Goal: Information Seeking & Learning: Learn about a topic

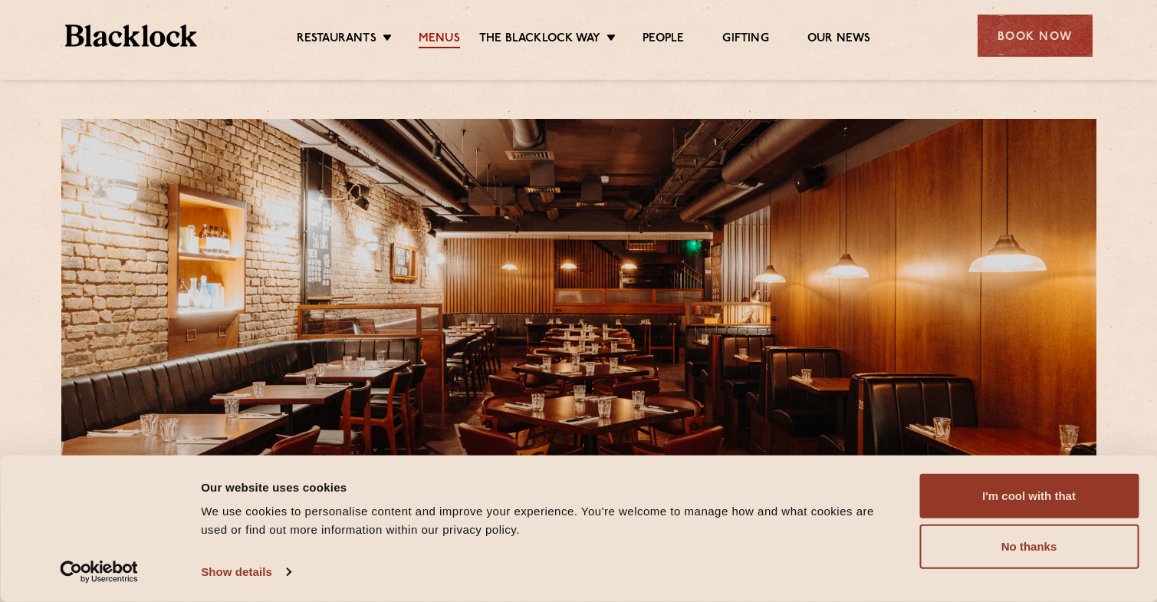
click at [431, 32] on link "Menus" at bounding box center [439, 39] width 41 height 17
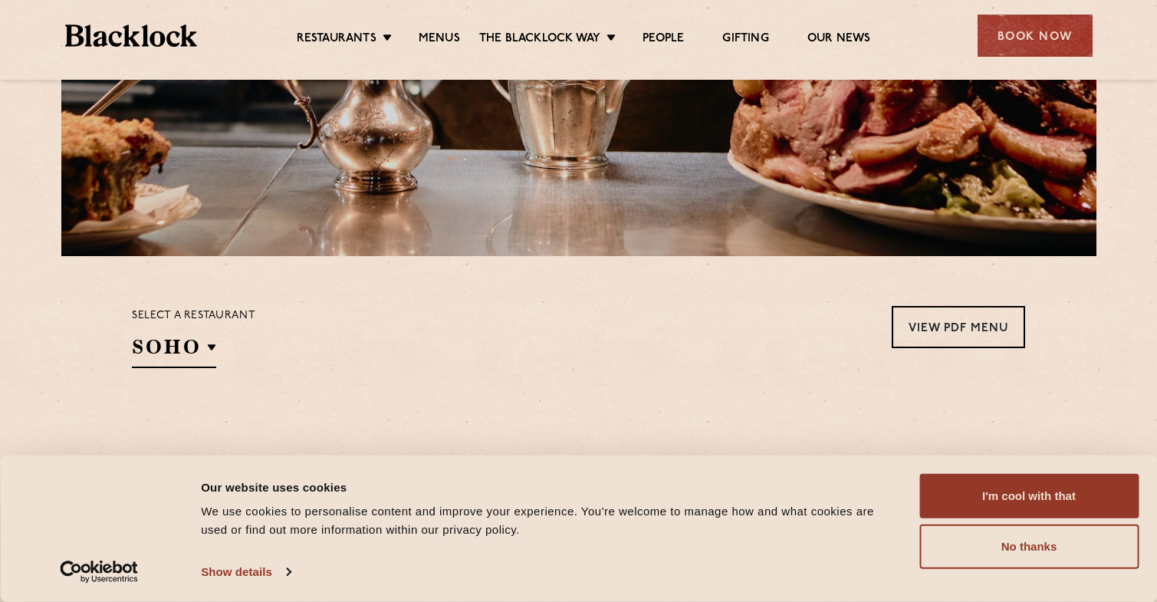
scroll to position [315, 0]
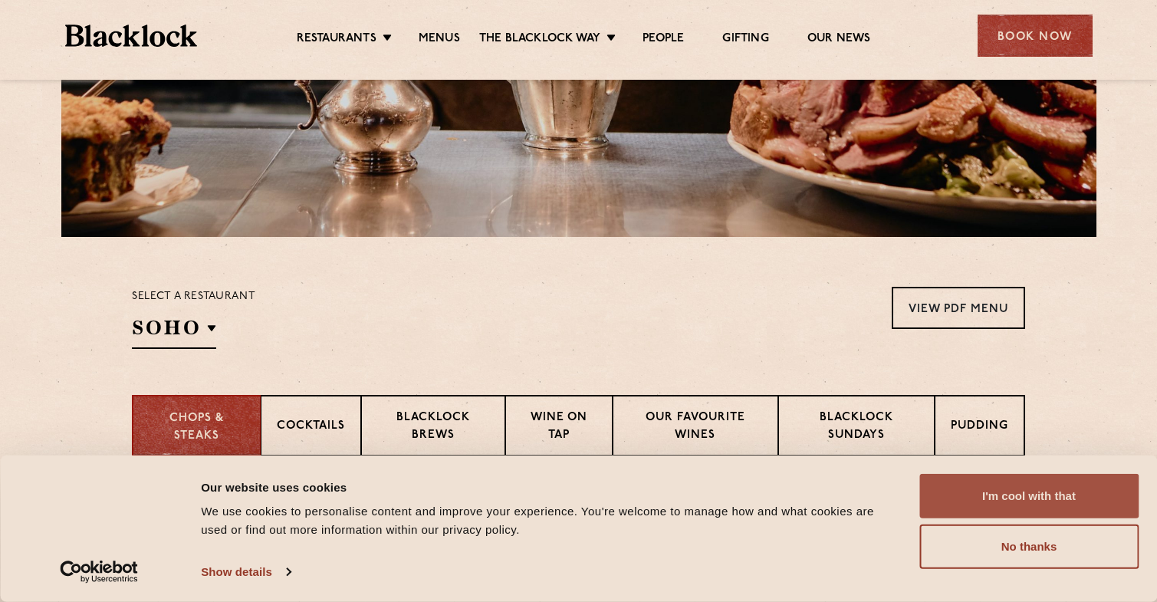
click at [969, 477] on button "I'm cool with that" at bounding box center [1028, 496] width 219 height 44
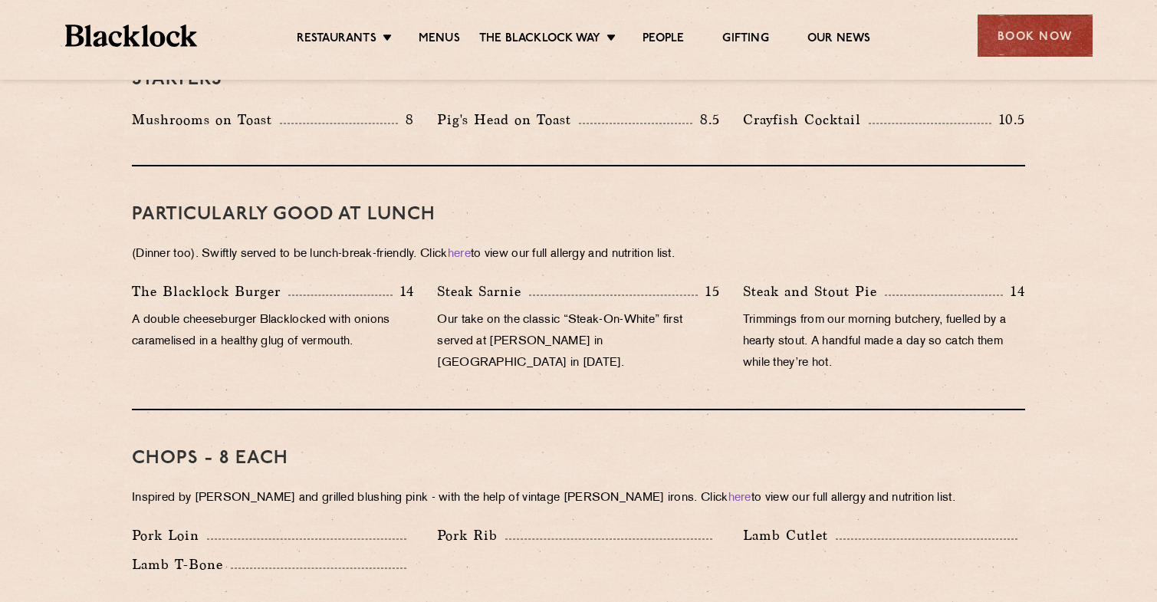
scroll to position [925, 0]
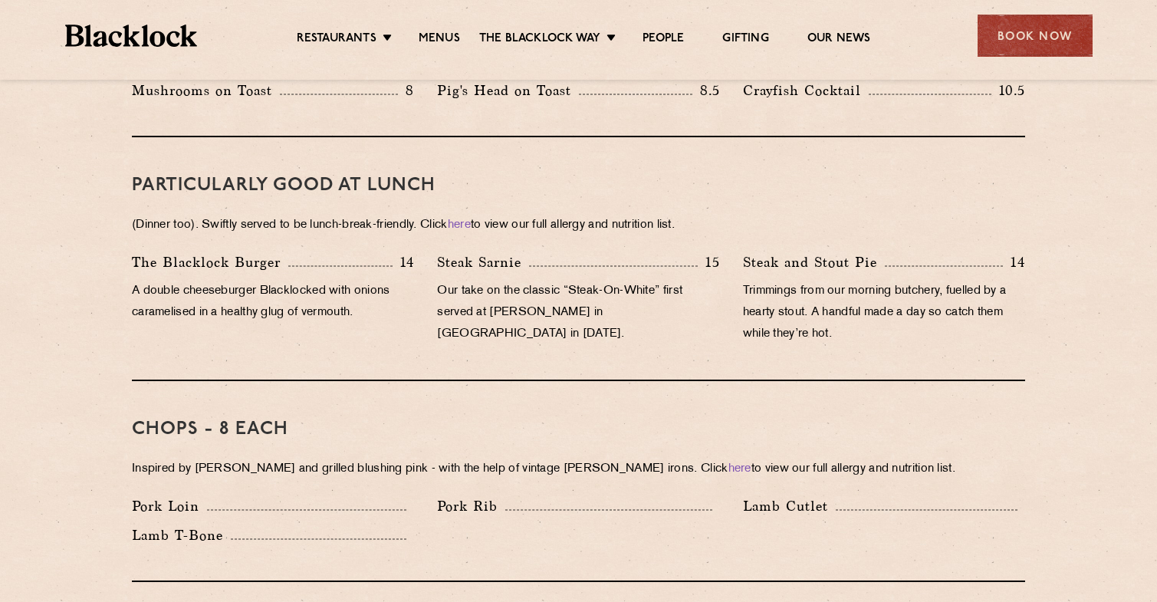
drag, startPoint x: 307, startPoint y: 176, endPoint x: 464, endPoint y: 176, distance: 157.1
click at [464, 176] on div "PARTICULARLY GOOD AT LUNCH (Dinner too). Swiftly served to be lunch-break-frien…" at bounding box center [578, 259] width 893 height 244
drag, startPoint x: 455, startPoint y: 173, endPoint x: 308, endPoint y: 171, distance: 146.4
click at [311, 176] on h3 "PARTICULARLY GOOD AT LUNCH" at bounding box center [578, 186] width 893 height 20
click at [308, 176] on h3 "PARTICULARLY GOOD AT LUNCH" at bounding box center [578, 186] width 893 height 20
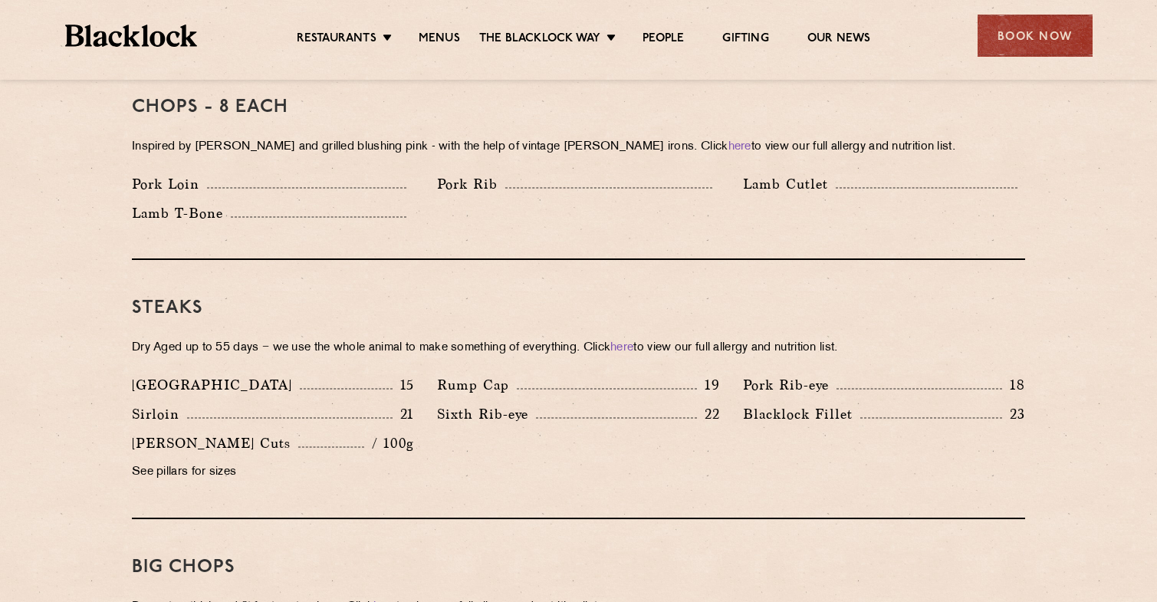
scroll to position [1317, 0]
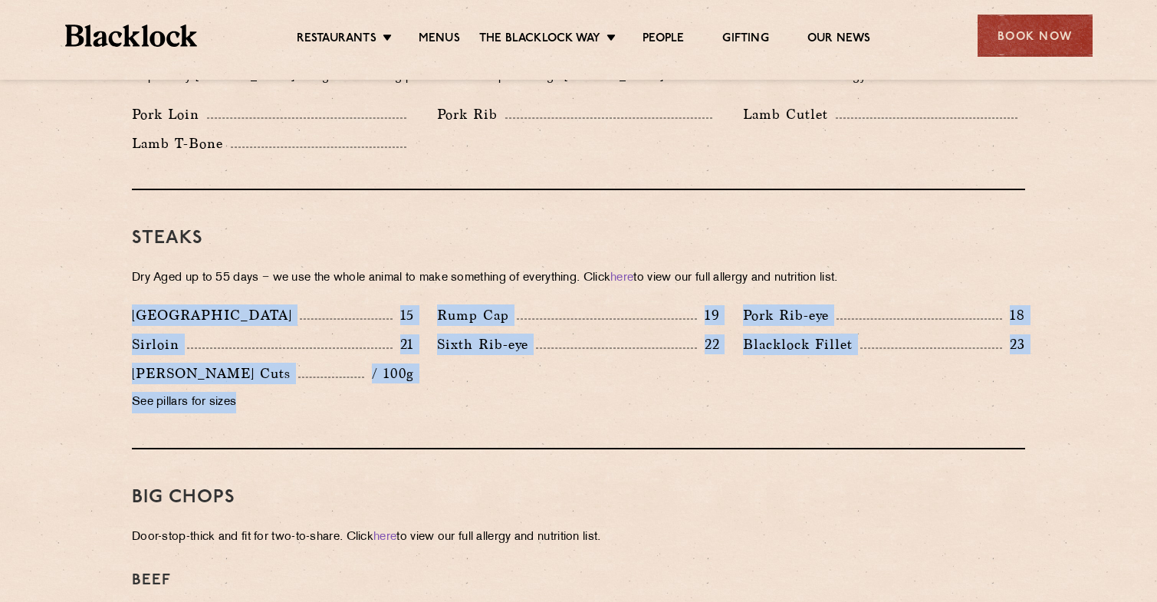
drag, startPoint x: 136, startPoint y: 295, endPoint x: 285, endPoint y: 383, distance: 172.9
click at [285, 383] on div "Denver 15 Rump Cap 19 Pork Rib-eye 18 Sirloin 21 Sixth Rib-eye 22 [PERSON_NAME]…" at bounding box center [578, 362] width 916 height 117
click at [285, 392] on p "See pillars for sizes" at bounding box center [273, 402] width 282 height 21
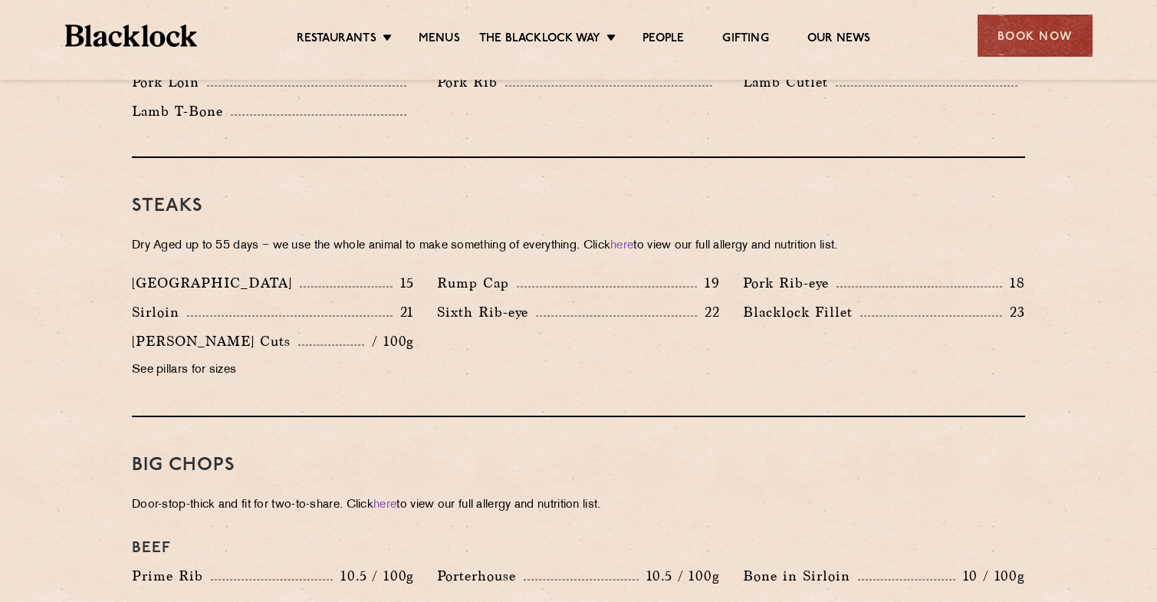
scroll to position [1351, 0]
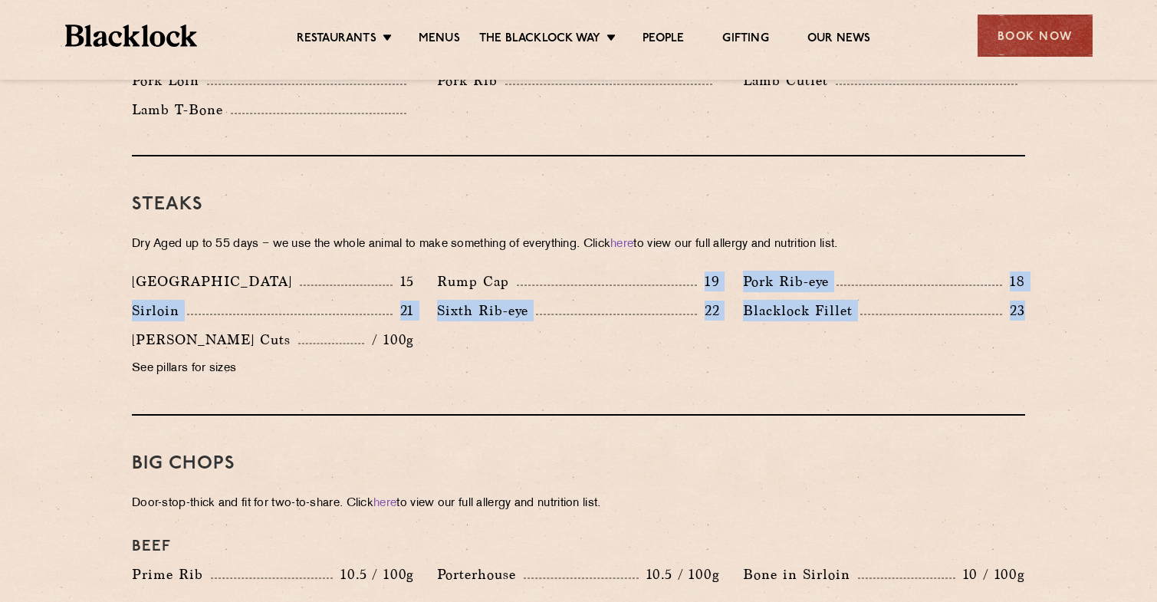
drag, startPoint x: 1036, startPoint y: 290, endPoint x: 630, endPoint y: 277, distance: 405.7
click at [631, 277] on div "Denver 15 Rump Cap 19 Pork Rib-eye 18 Sirloin 21 Sixth Rib-eye 22 [PERSON_NAME]…" at bounding box center [578, 329] width 916 height 117
click at [570, 323] on div "Denver 15 Rump Cap 19 Pork Rib-eye 18 Sirloin 21 Sixth Rib-eye 22 [PERSON_NAME]…" at bounding box center [578, 329] width 916 height 117
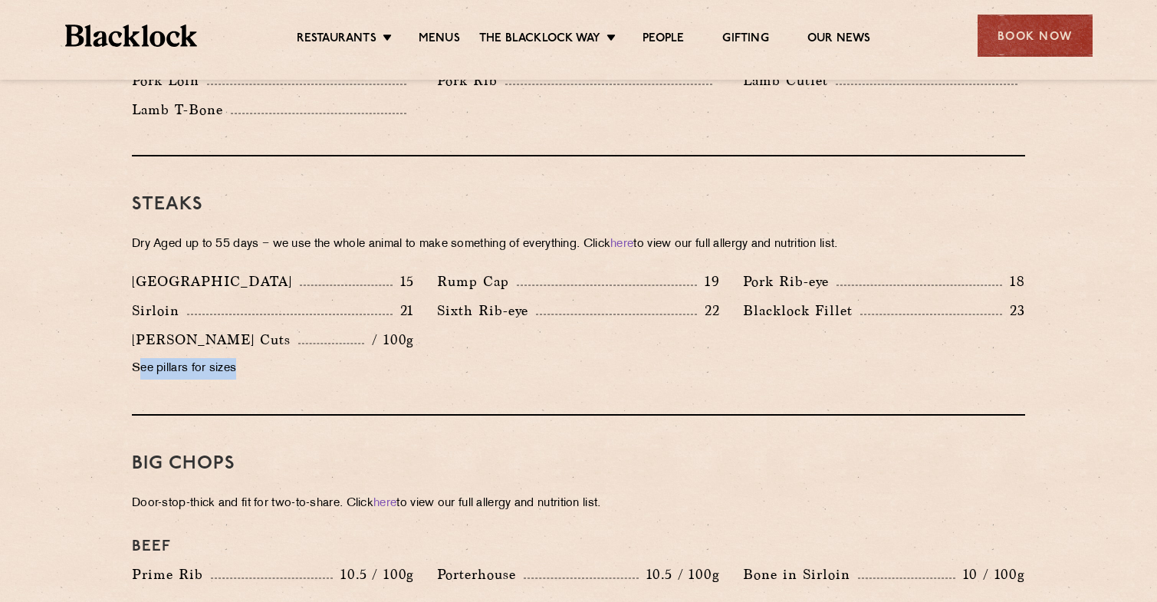
drag, startPoint x: 148, startPoint y: 351, endPoint x: 294, endPoint y: 351, distance: 145.6
click at [294, 358] on p "See pillars for sizes" at bounding box center [273, 368] width 282 height 21
click at [245, 358] on p "See pillars for sizes" at bounding box center [273, 368] width 282 height 21
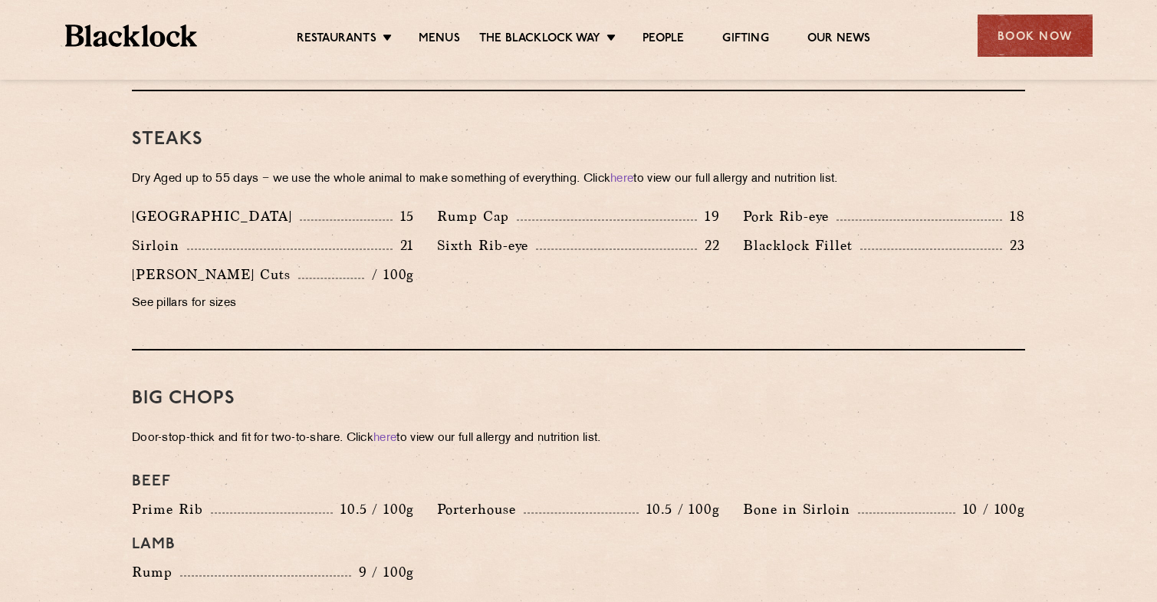
scroll to position [1423, 0]
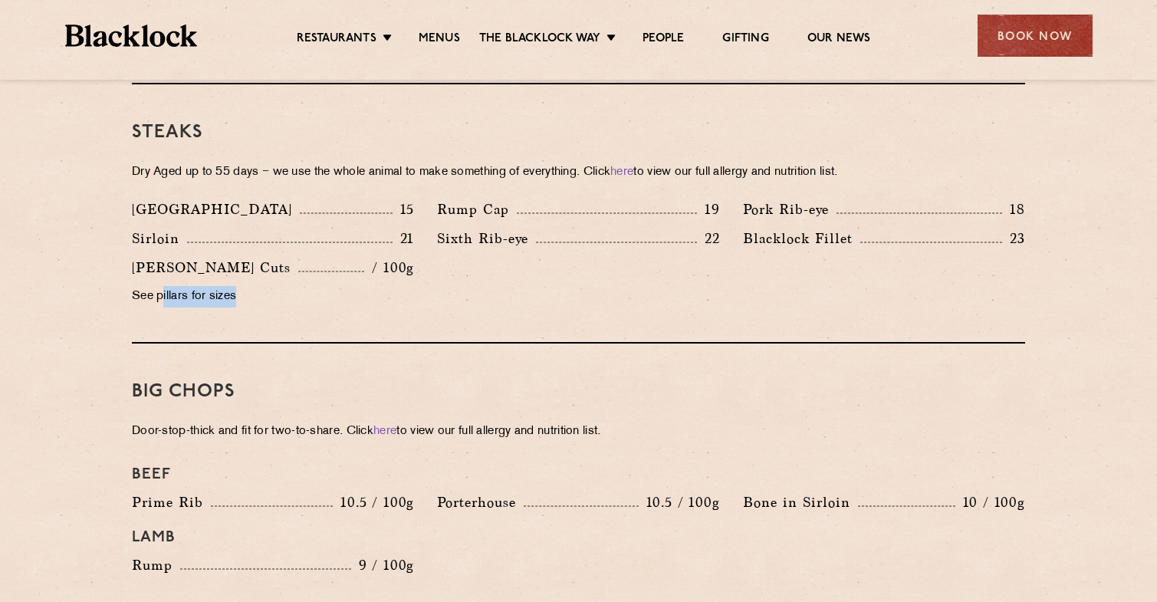
drag, startPoint x: 162, startPoint y: 271, endPoint x: 242, endPoint y: 271, distance: 79.7
click at [242, 286] on p "See pillars for sizes" at bounding box center [273, 296] width 282 height 21
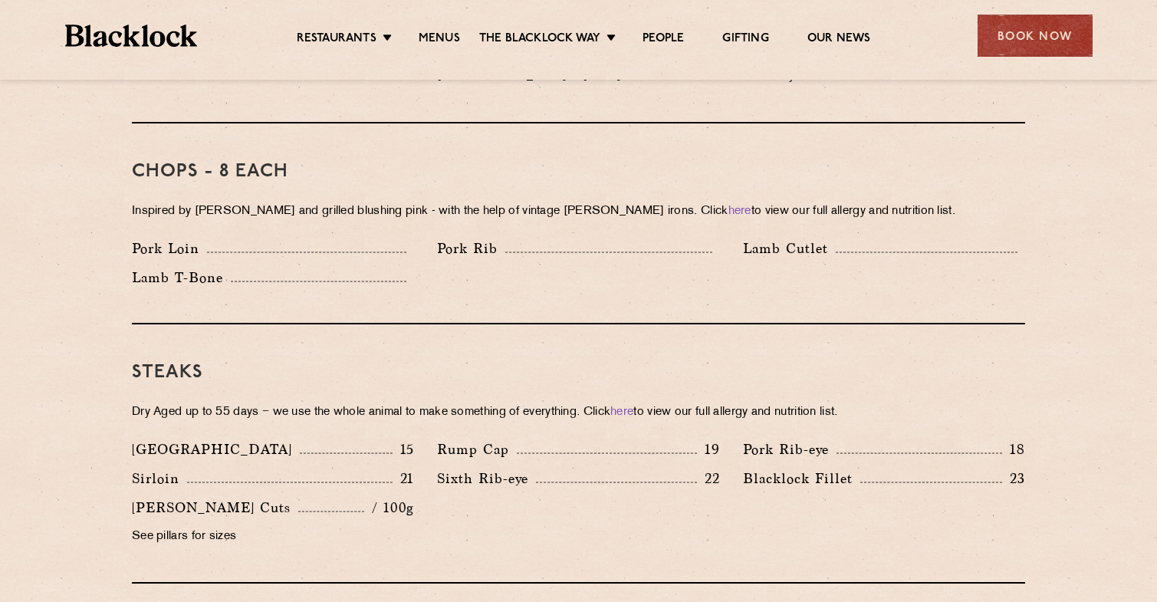
scroll to position [1200, 0]
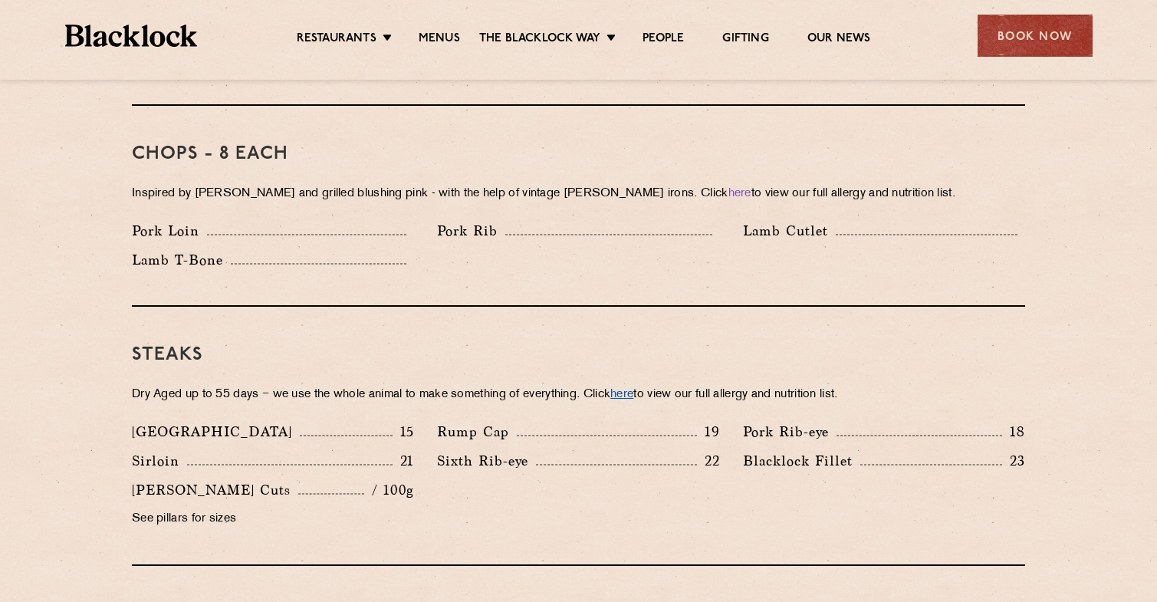
click at [633, 389] on link "here" at bounding box center [621, 394] width 23 height 11
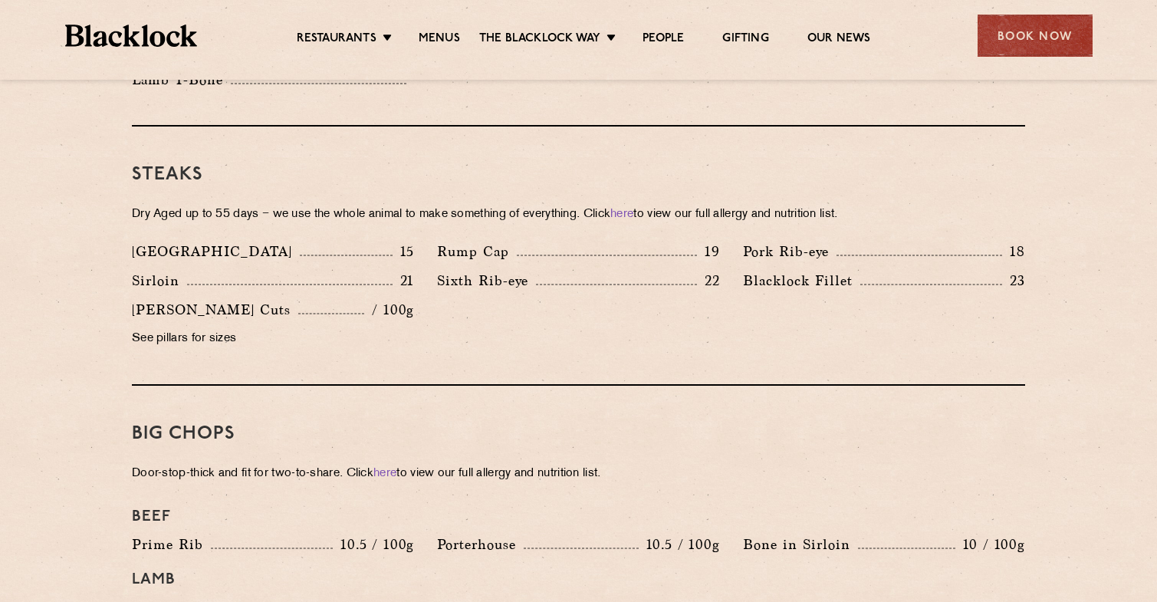
scroll to position [1393, 0]
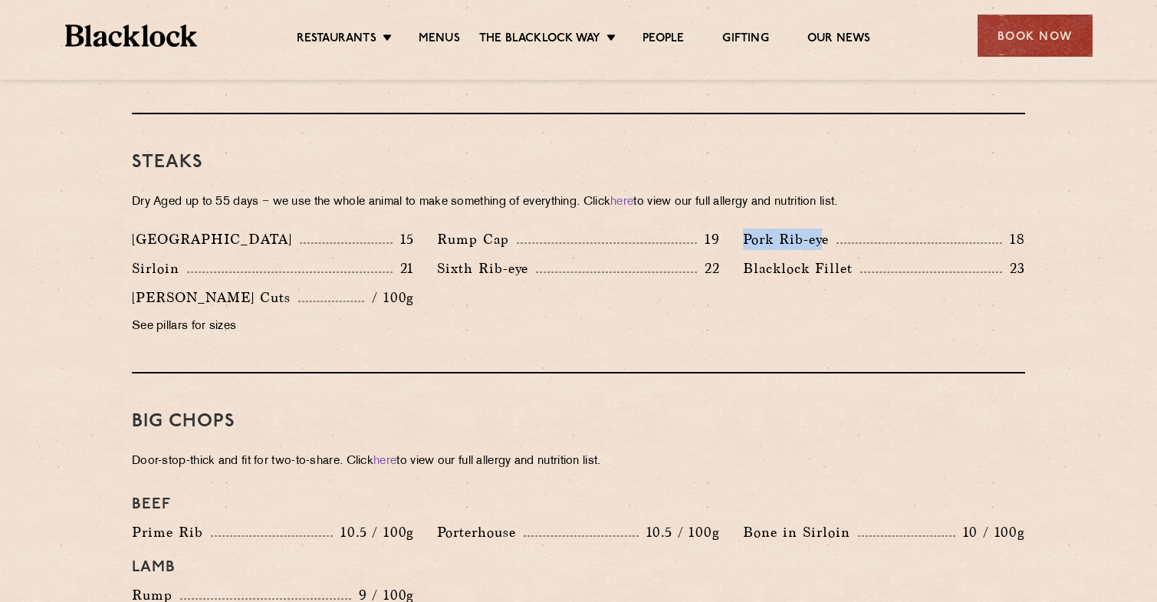
drag, startPoint x: 744, startPoint y: 221, endPoint x: 822, endPoint y: 215, distance: 78.4
click at [822, 228] on p "Pork Rib-eye" at bounding box center [790, 238] width 94 height 21
drag, startPoint x: 432, startPoint y: 241, endPoint x: 547, endPoint y: 252, distance: 115.5
click at [547, 258] on div "Sixth Rib-eye 22" at bounding box center [577, 272] width 305 height 29
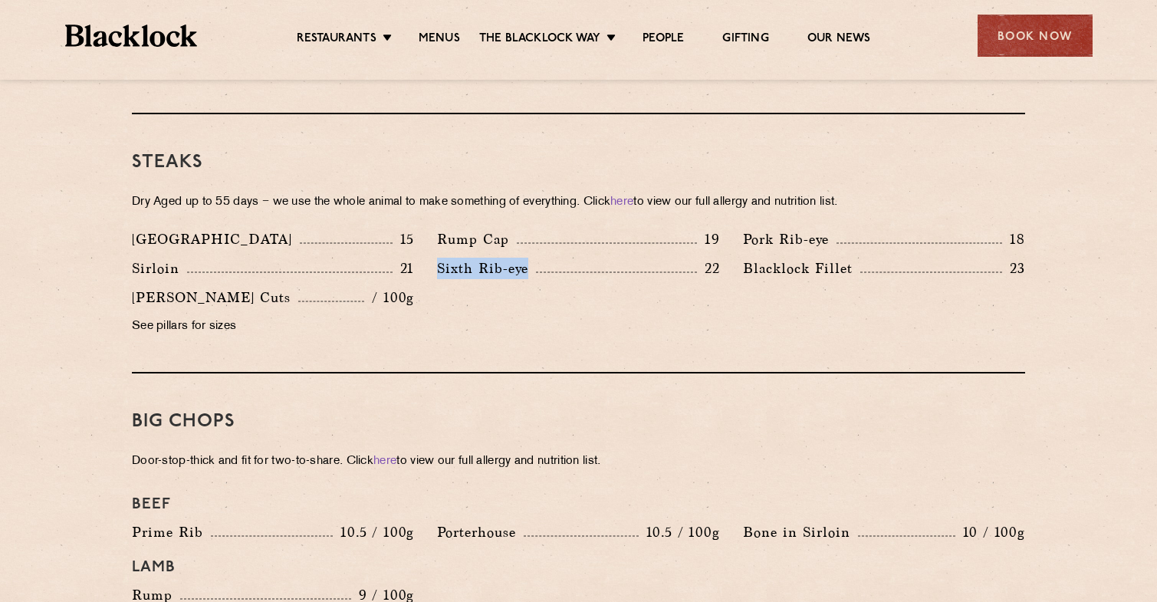
click at [523, 258] on p "Sixth Rib-eye" at bounding box center [486, 268] width 99 height 21
drag, startPoint x: 524, startPoint y: 249, endPoint x: 442, endPoint y: 249, distance: 82.0
click at [442, 258] on p "Sixth Rib-eye" at bounding box center [486, 268] width 99 height 21
click at [448, 258] on p "Sixth Rib-eye" at bounding box center [486, 268] width 99 height 21
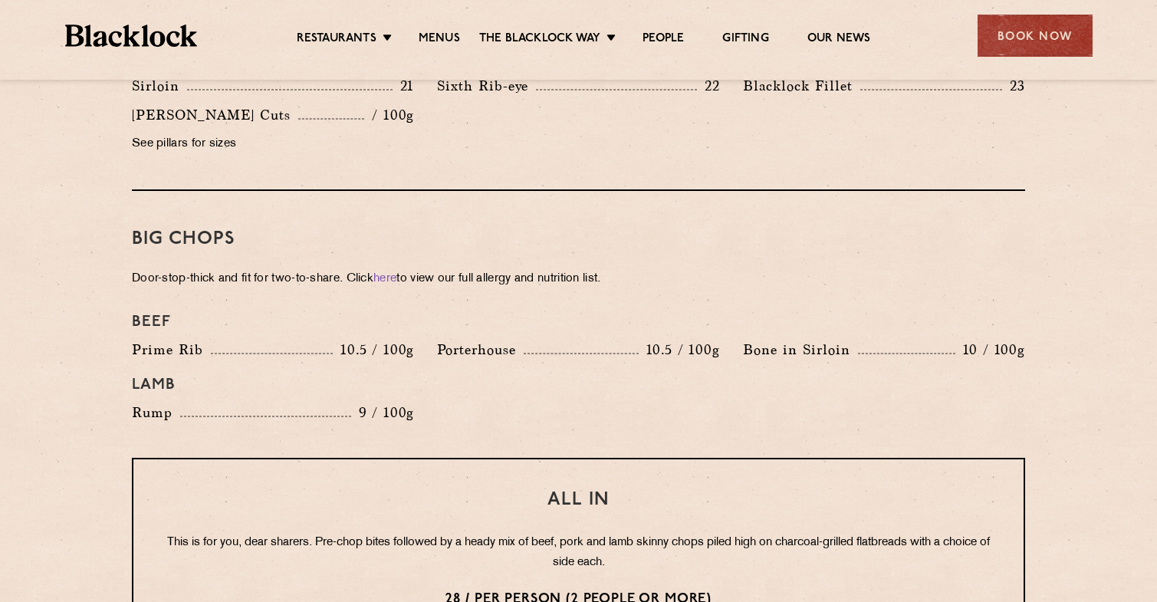
scroll to position [1567, 0]
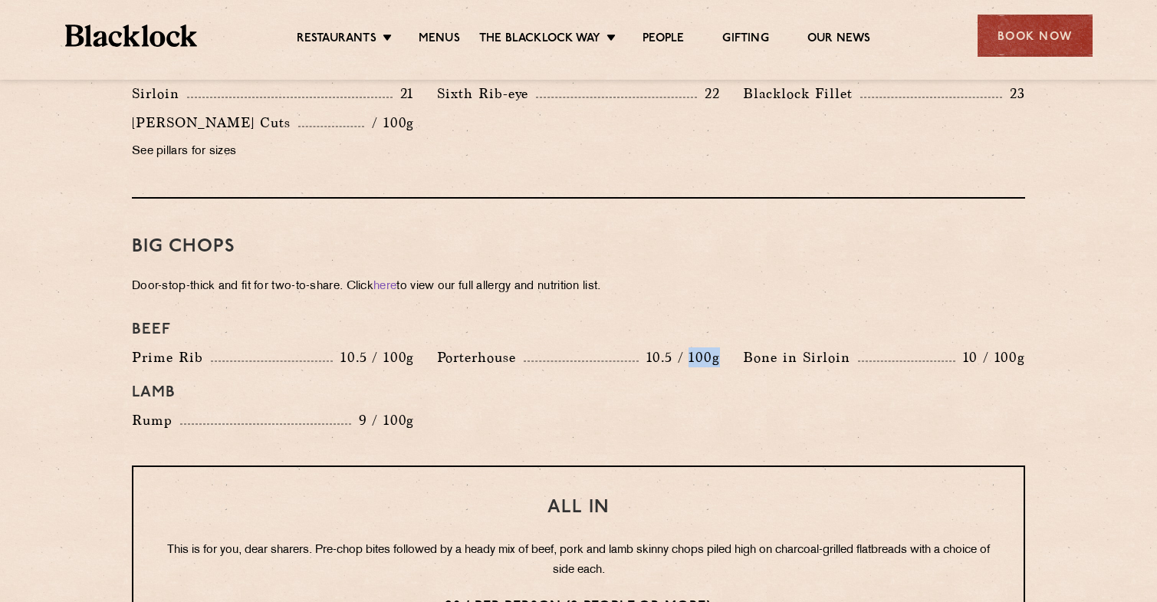
drag, startPoint x: 717, startPoint y: 333, endPoint x: 688, endPoint y: 333, distance: 28.4
click at [688, 347] on p "10.5 / 100g" at bounding box center [678, 357] width 81 height 20
drag, startPoint x: 738, startPoint y: 333, endPoint x: 849, endPoint y: 335, distance: 110.4
click at [849, 346] on div "Bone in [GEOGRAPHIC_DATA] 10 / 100g" at bounding box center [883, 360] width 305 height 29
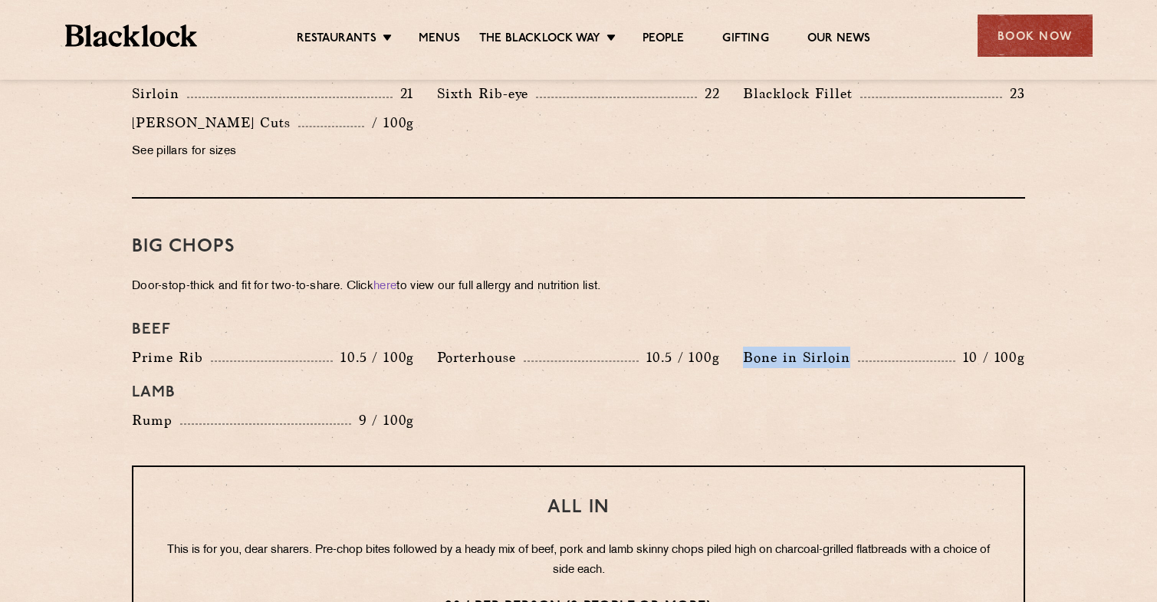
copy p "Bone in Sirloin"
drag, startPoint x: 437, startPoint y: 335, endPoint x: 519, endPoint y: 336, distance: 82.0
click at [519, 346] on p "Porterhouse" at bounding box center [480, 356] width 87 height 21
copy p "Porterhouse"
click at [543, 320] on h4 "Beef" at bounding box center [578, 329] width 893 height 18
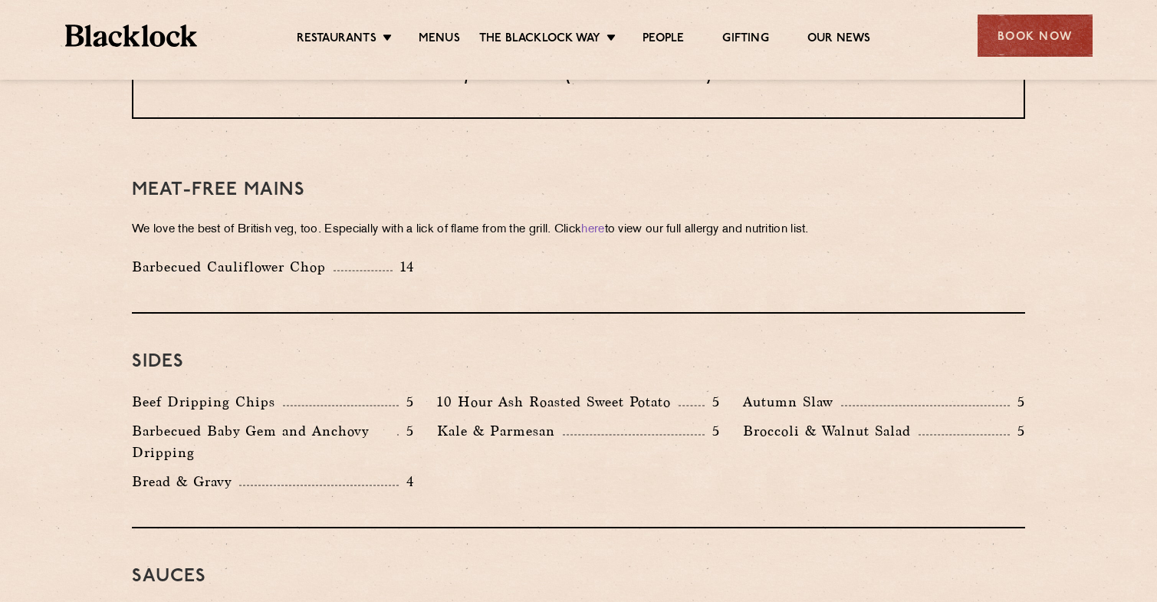
scroll to position [2145, 0]
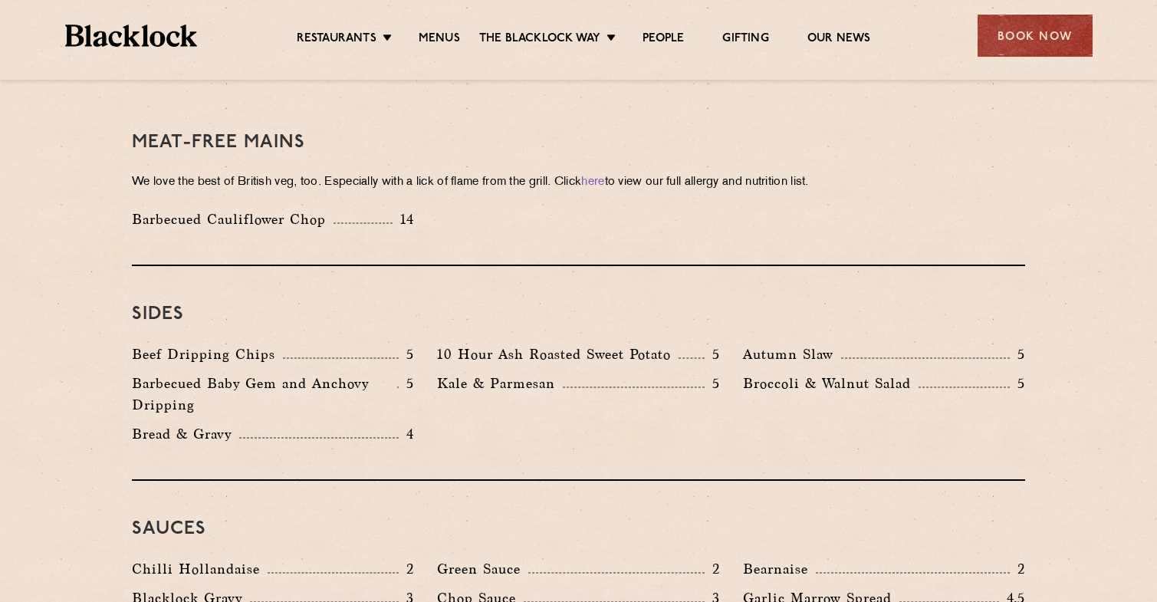
drag, startPoint x: 348, startPoint y: 160, endPoint x: 462, endPoint y: 195, distance: 119.3
click at [462, 195] on div "Meat-Free mains We love the best of British veg, too. Especially with a lick of…" at bounding box center [578, 180] width 893 height 172
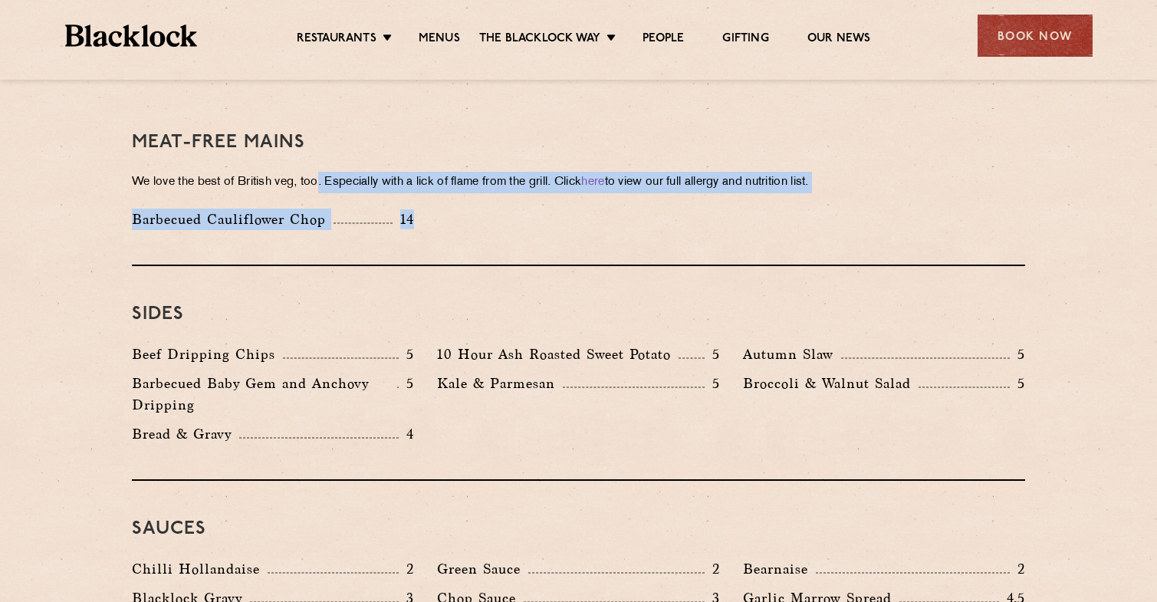
drag, startPoint x: 462, startPoint y: 195, endPoint x: 322, endPoint y: 156, distance: 145.6
click at [322, 156] on div "Meat-Free mains We love the best of British veg, too. Especially with a lick of…" at bounding box center [578, 180] width 893 height 172
click at [322, 172] on p "We love the best of British veg, too. Especially with a lick of flame from the …" at bounding box center [578, 182] width 893 height 21
drag, startPoint x: 322, startPoint y: 156, endPoint x: 436, endPoint y: 199, distance: 122.0
click at [435, 199] on div "Meat-Free mains We love the best of British veg, too. Especially with a lick of…" at bounding box center [578, 180] width 893 height 172
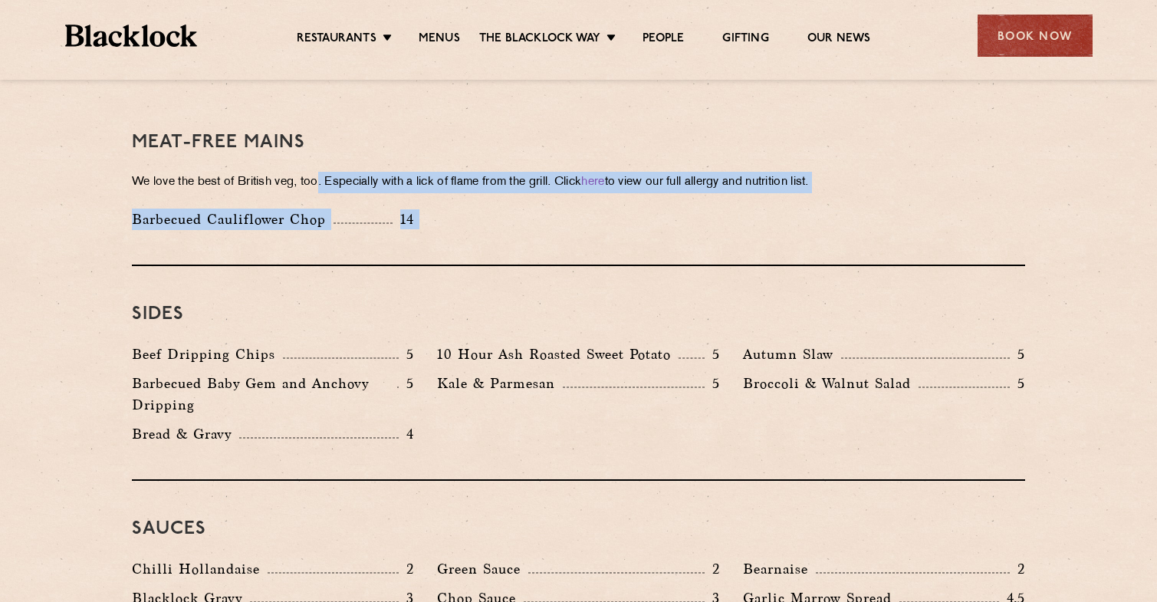
click at [436, 208] on div "Barbecued Cauliflower Chop 14" at bounding box center [578, 222] width 916 height 29
drag, startPoint x: 436, startPoint y: 199, endPoint x: 291, endPoint y: 162, distance: 150.0
click at [291, 162] on div "Meat-Free mains We love the best of British veg, too. Especially with a lick of…" at bounding box center [578, 180] width 893 height 172
click at [291, 172] on p "We love the best of British veg, too. Especially with a lick of flame from the …" at bounding box center [578, 182] width 893 height 21
drag, startPoint x: 291, startPoint y: 163, endPoint x: 442, endPoint y: 206, distance: 157.0
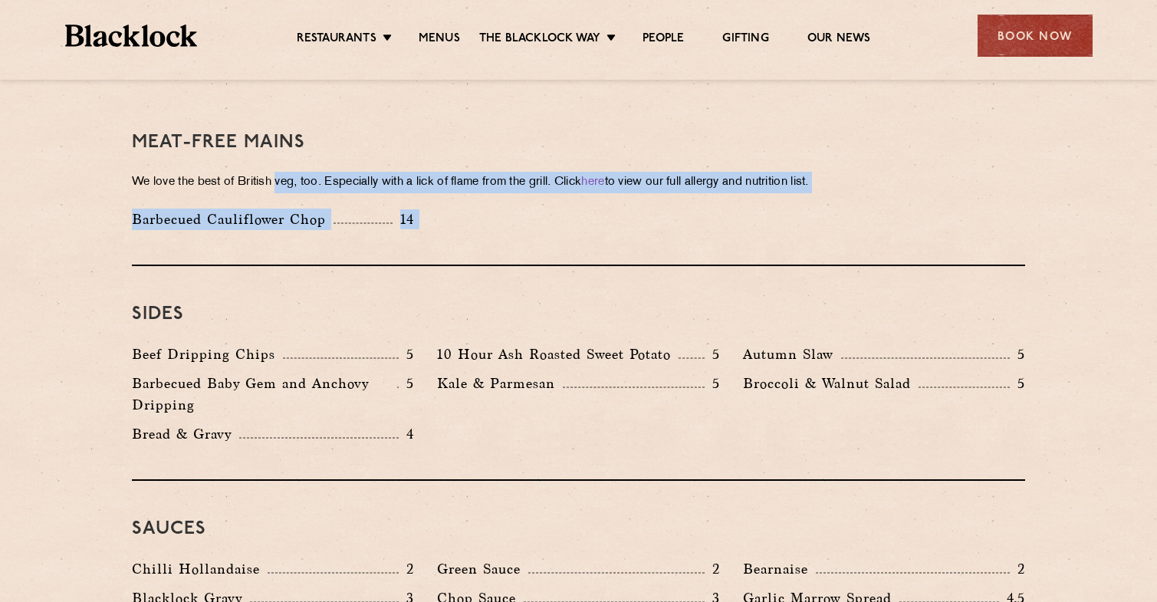
click at [441, 206] on div "Meat-Free mains We love the best of British veg, too. Especially with a lick of…" at bounding box center [578, 180] width 893 height 172
click at [442, 208] on div "Barbecued Cauliflower Chop 14" at bounding box center [578, 222] width 916 height 29
drag, startPoint x: 442, startPoint y: 206, endPoint x: 293, endPoint y: 157, distance: 156.6
click at [293, 157] on div "Meat-Free mains We love the best of British veg, too. Especially with a lick of…" at bounding box center [578, 180] width 893 height 172
click at [293, 172] on p "We love the best of British veg, too. Especially with a lick of flame from the …" at bounding box center [578, 182] width 893 height 21
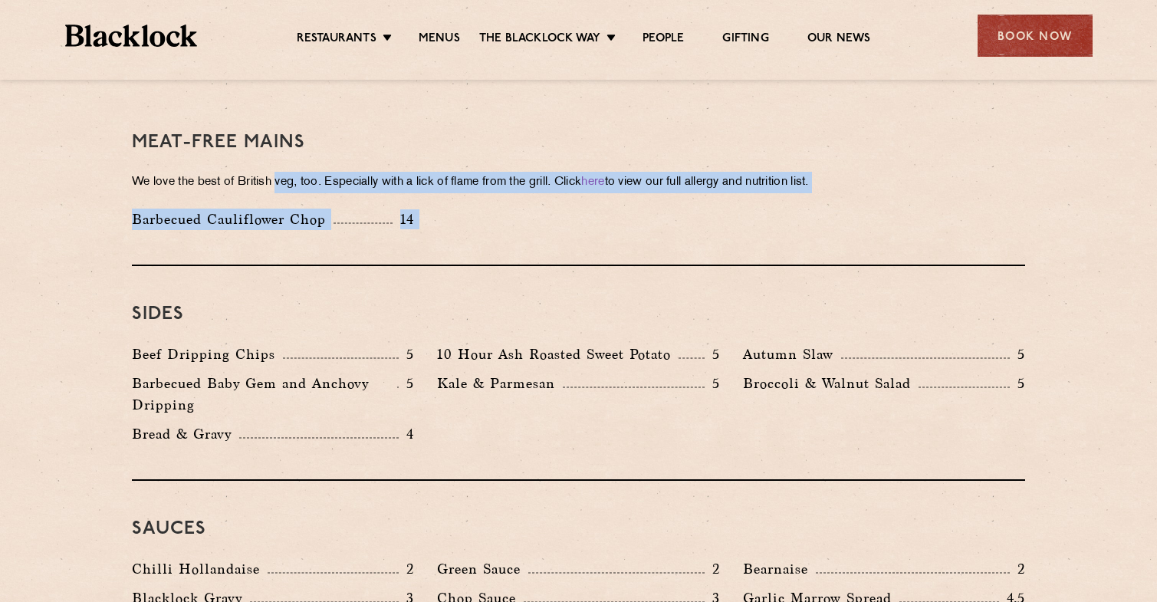
drag, startPoint x: 293, startPoint y: 157, endPoint x: 432, endPoint y: 200, distance: 146.0
click at [432, 200] on div "Meat-Free mains We love the best of British veg, too. Especially with a lick of…" at bounding box center [578, 180] width 893 height 172
click at [432, 208] on div "Barbecued Cauliflower Chop 14" at bounding box center [578, 222] width 916 height 29
drag, startPoint x: 432, startPoint y: 200, endPoint x: 289, endPoint y: 159, distance: 149.0
click at [289, 159] on div "Meat-Free mains We love the best of British veg, too. Especially with a lick of…" at bounding box center [578, 180] width 893 height 172
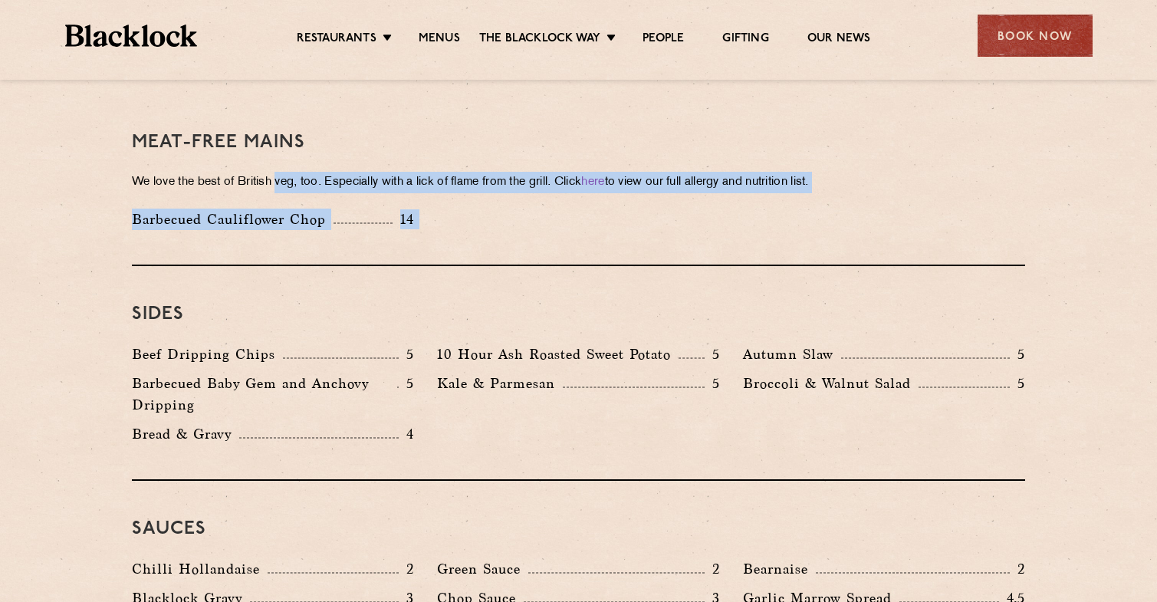
click at [289, 172] on p "We love the best of British veg, too. Especially with a lick of flame from the …" at bounding box center [578, 182] width 893 height 21
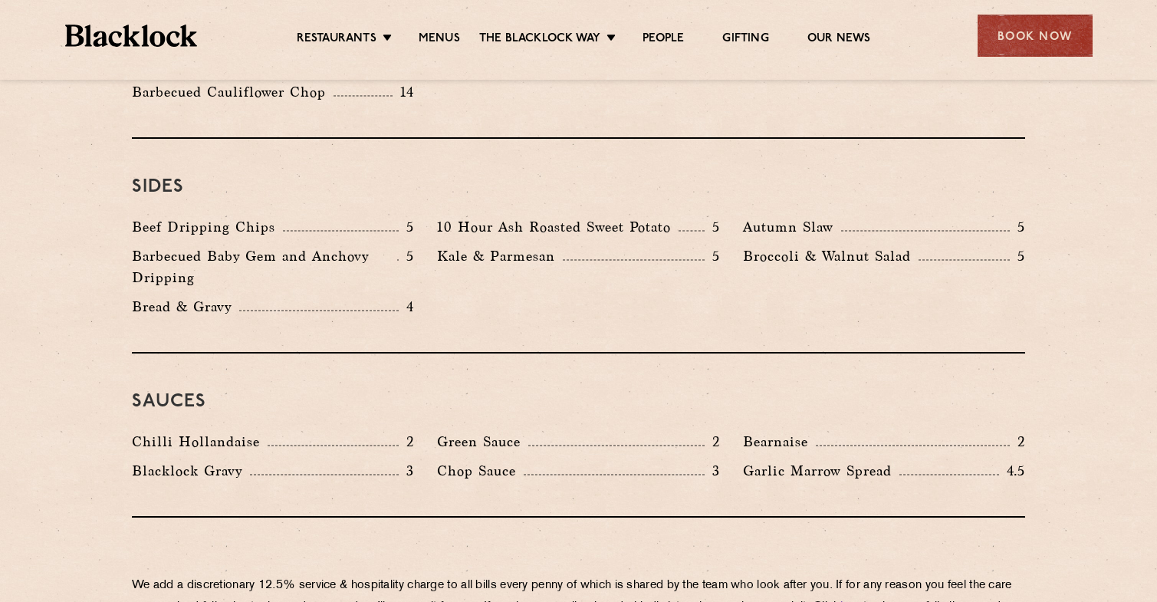
scroll to position [2280, 0]
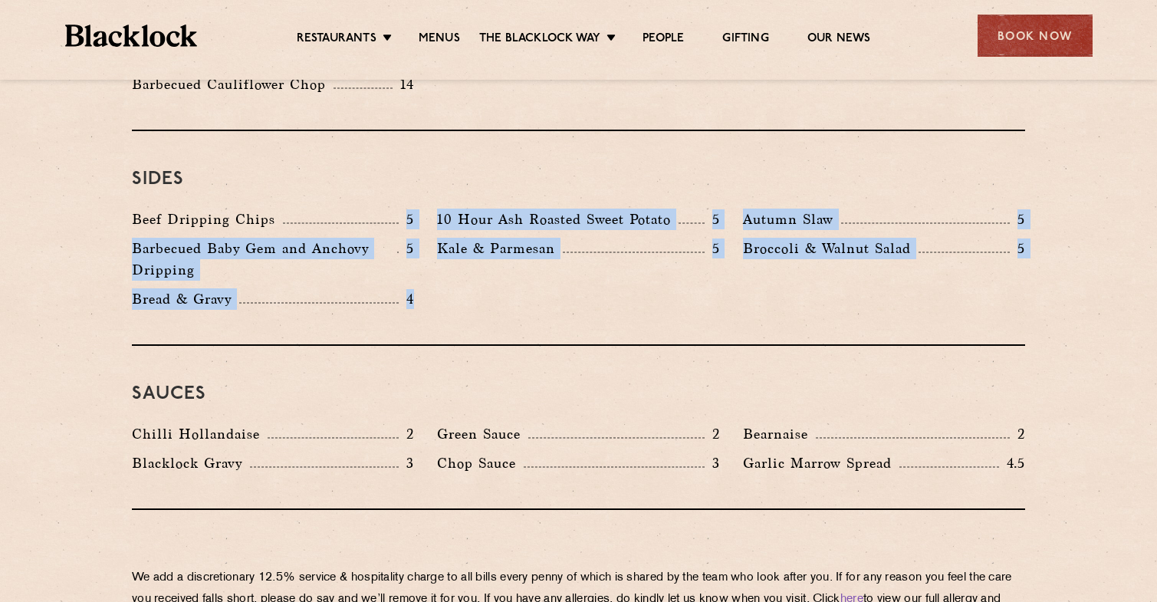
drag, startPoint x: 296, startPoint y: 208, endPoint x: 398, endPoint y: 291, distance: 131.3
click at [398, 291] on div "Beef Dripping Chips 5 10 Hour Ash Roasted Sweet Potato 5 Autumn Slaw 5 Barbecue…" at bounding box center [578, 262] width 916 height 109
click at [398, 291] on div "Bread & Gravy 4" at bounding box center [272, 302] width 305 height 29
drag, startPoint x: 398, startPoint y: 291, endPoint x: 228, endPoint y: 198, distance: 193.8
click at [228, 208] on div "Beef Dripping Chips 5 10 Hour Ash Roasted Sweet Potato 5 Autumn Slaw 5 Barbecue…" at bounding box center [578, 262] width 916 height 109
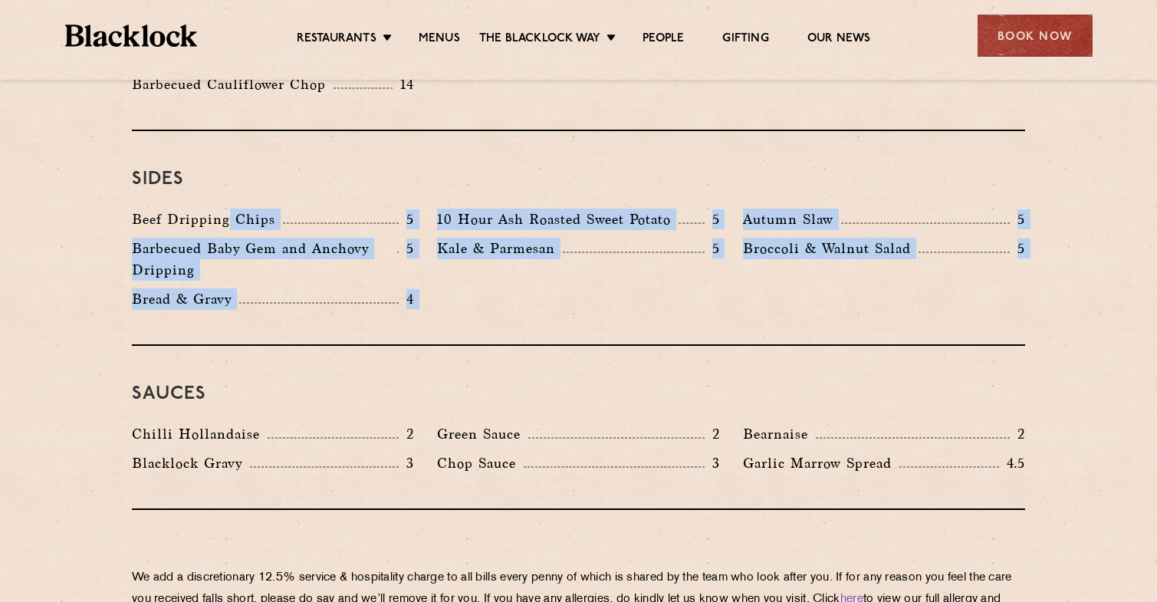
click at [228, 208] on p "Beef Dripping Chips" at bounding box center [207, 218] width 151 height 21
drag, startPoint x: 228, startPoint y: 198, endPoint x: 404, endPoint y: 295, distance: 201.4
click at [404, 295] on div "Beef Dripping Chips 5 10 Hour Ash Roasted Sweet Potato 5 Autumn Slaw 5 Barbecue…" at bounding box center [578, 262] width 916 height 109
click at [404, 295] on div "Bread & Gravy 4" at bounding box center [272, 302] width 305 height 29
drag, startPoint x: 422, startPoint y: 293, endPoint x: 240, endPoint y: 207, distance: 200.9
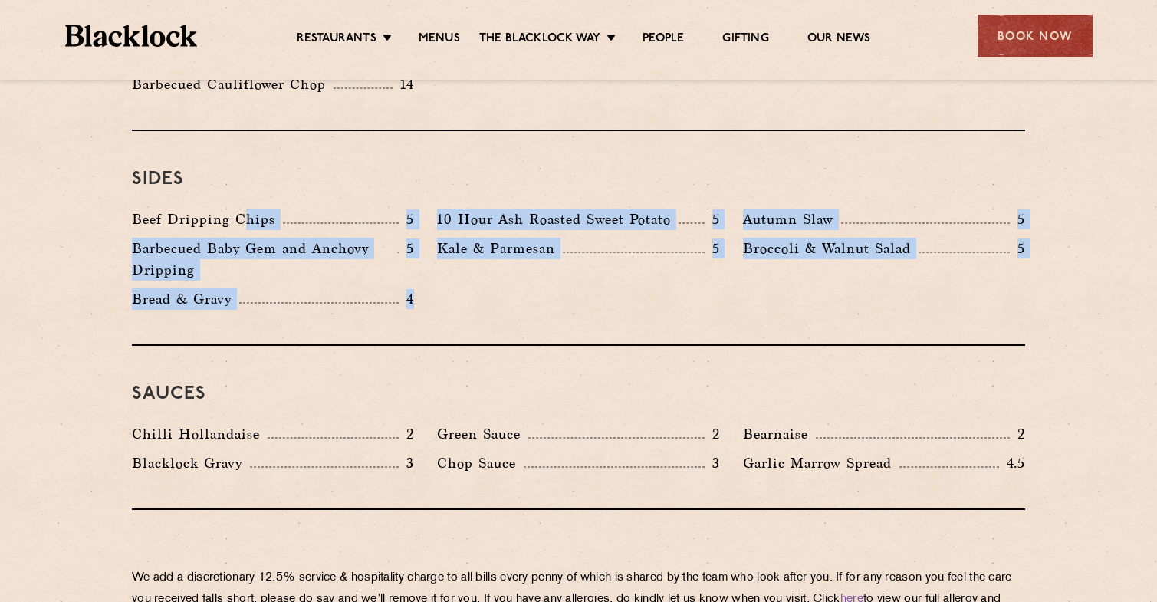
click at [240, 208] on div "Beef Dripping Chips 5 10 Hour Ash Roasted Sweet Potato 5 Autumn Slaw 5 Barbecue…" at bounding box center [578, 262] width 916 height 109
click at [240, 208] on p "Beef Dripping Chips" at bounding box center [207, 218] width 151 height 21
drag, startPoint x: 240, startPoint y: 207, endPoint x: 409, endPoint y: 277, distance: 183.5
click at [409, 277] on div "Beef Dripping Chips 5 10 Hour Ash Roasted Sweet Potato 5 Autumn Slaw 5 Barbecue…" at bounding box center [578, 262] width 916 height 109
click at [409, 289] on p "4" at bounding box center [406, 299] width 15 height 20
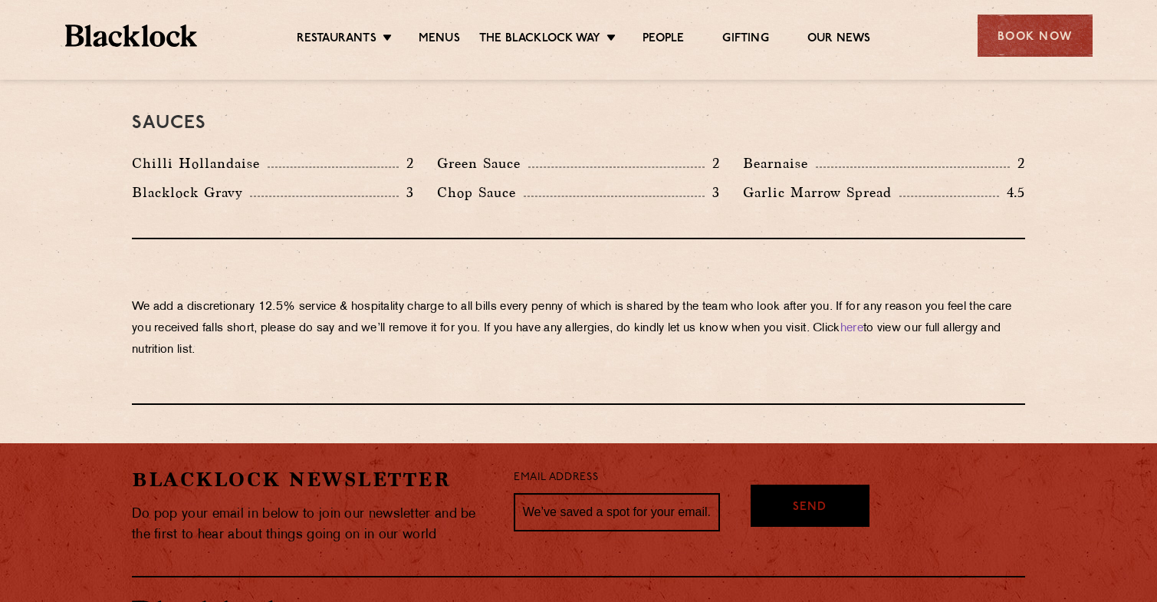
scroll to position [2510, 0]
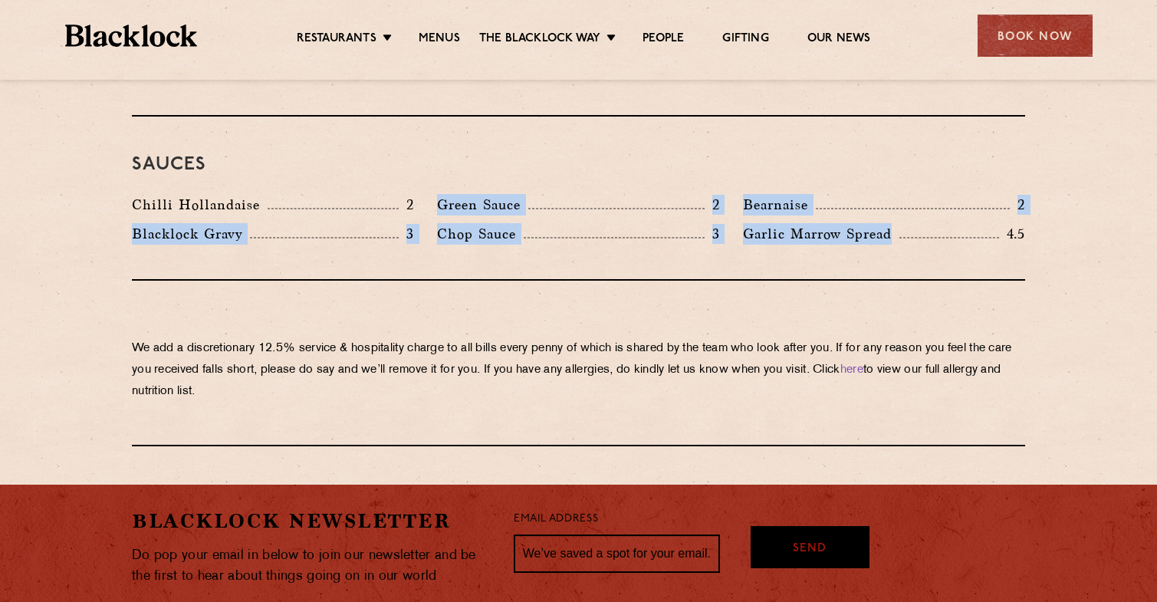
drag, startPoint x: 433, startPoint y: 186, endPoint x: 759, endPoint y: 231, distance: 328.9
click at [759, 231] on div "Sauces Chilli Hollandaise 2 Green Sauce 2 Bearnaise 2 [PERSON_NAME] Gravy 3 Cho…" at bounding box center [578, 199] width 893 height 164
click at [749, 231] on div at bounding box center [749, 231] width 0 height 0
click at [845, 223] on p "Garlic Marrow Spread" at bounding box center [821, 233] width 156 height 21
drag, startPoint x: 923, startPoint y: 222, endPoint x: 412, endPoint y: 156, distance: 515.6
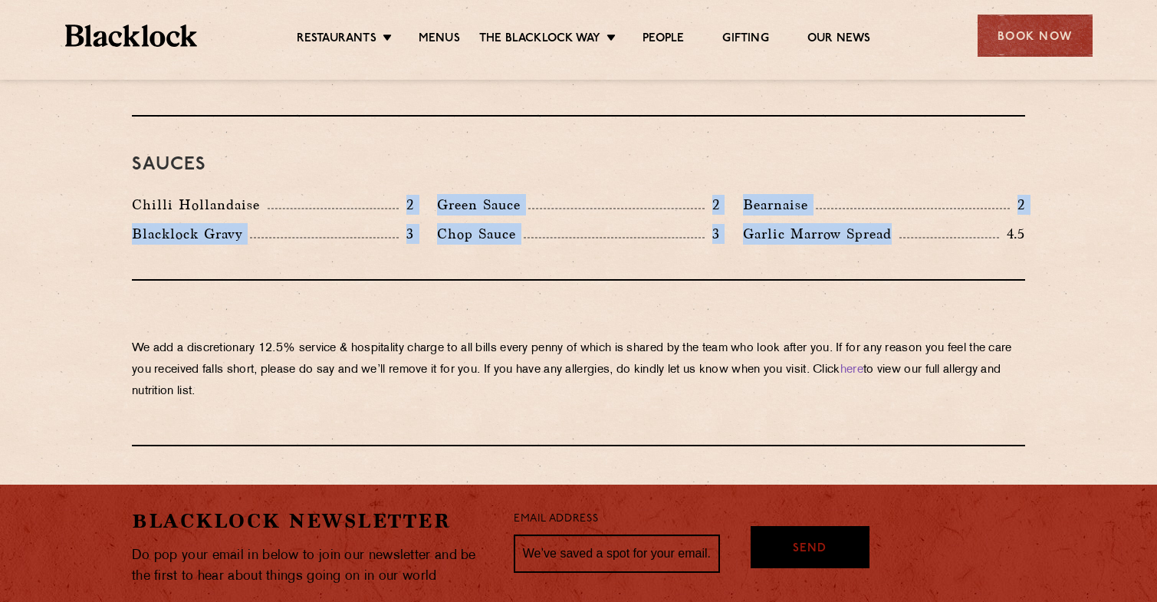
click at [412, 156] on div "Sauces Chilli Hollandaise 2 Green Sauce 2 Bearnaise 2 [PERSON_NAME] Gravy 3 Cho…" at bounding box center [578, 199] width 893 height 164
click at [402, 151] on div at bounding box center [402, 151] width 0 height 0
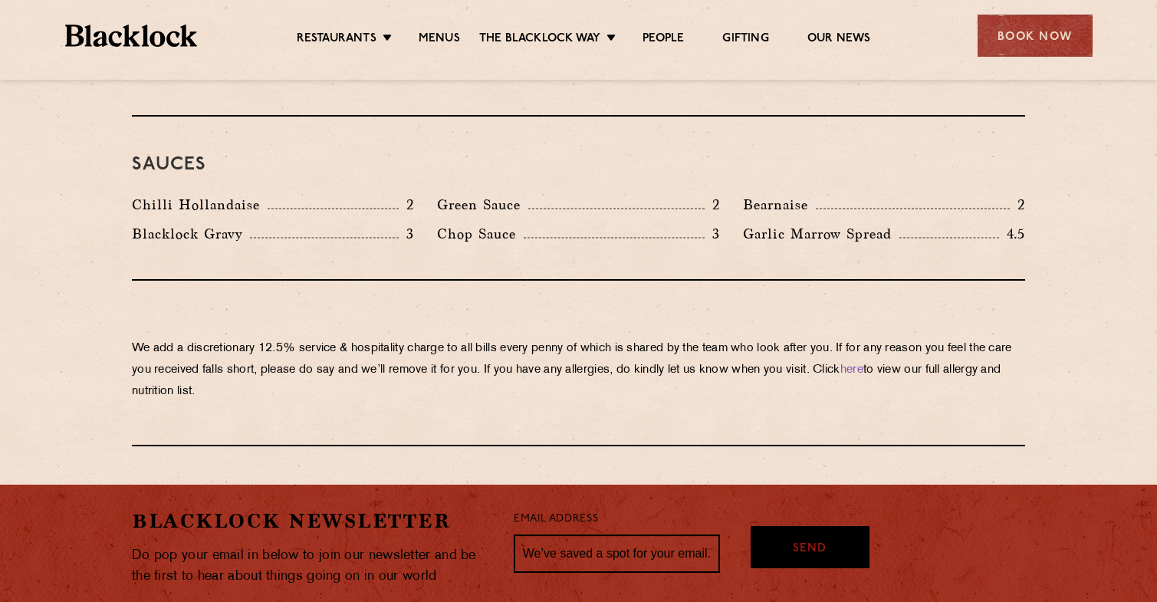
click at [324, 155] on h3 "Sauces" at bounding box center [578, 165] width 893 height 20
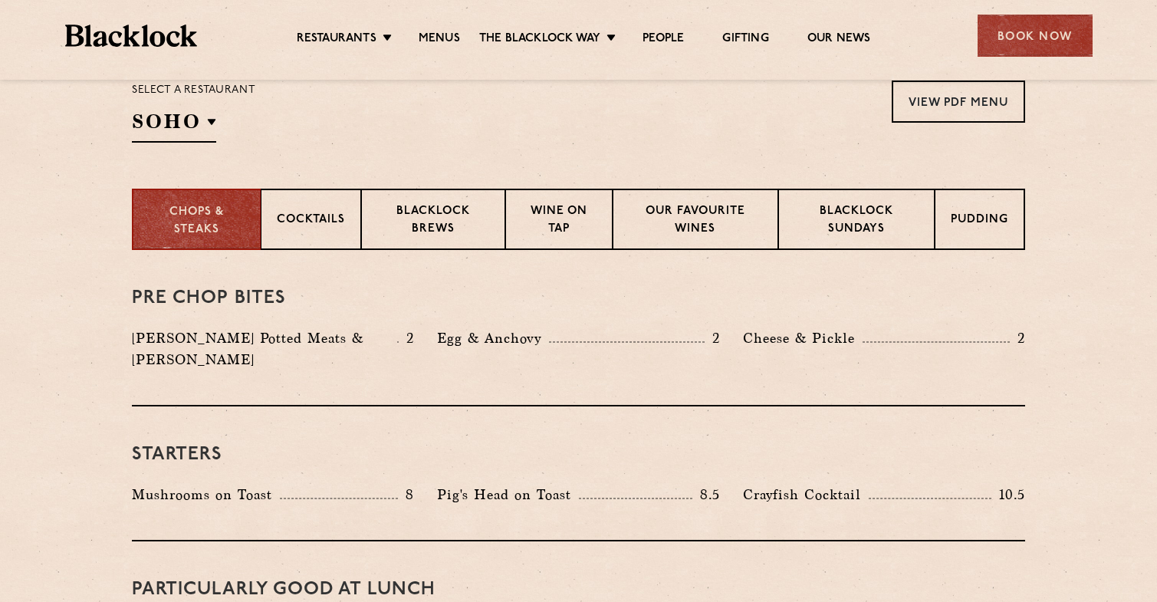
scroll to position [578, 0]
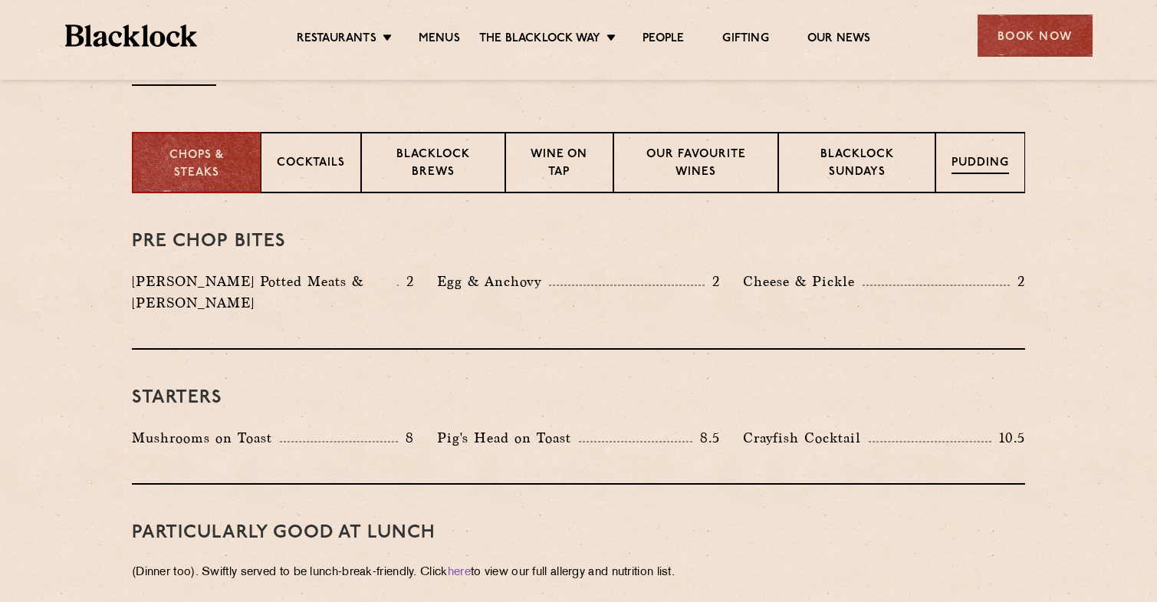
click at [967, 170] on p "Pudding" at bounding box center [979, 164] width 57 height 19
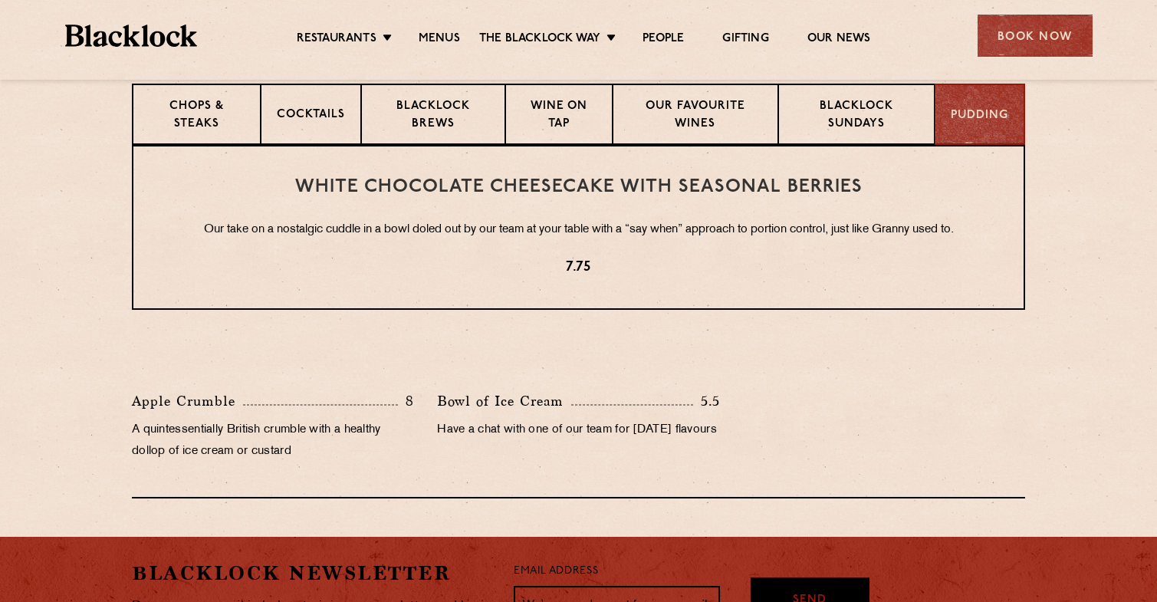
scroll to position [742, 0]
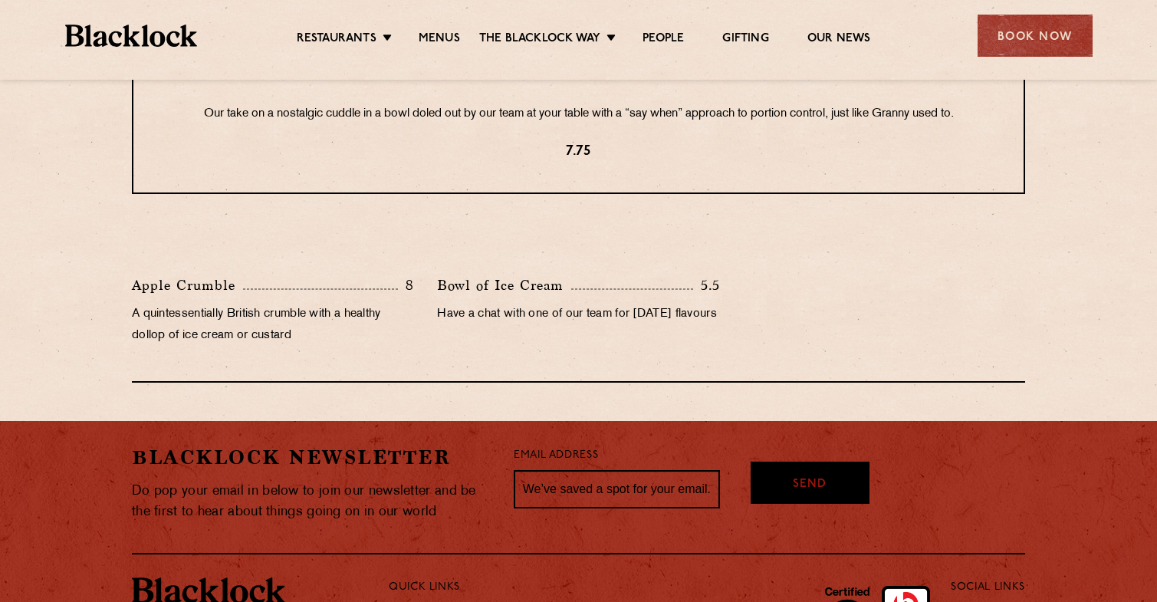
drag, startPoint x: 438, startPoint y: 282, endPoint x: 560, endPoint y: 331, distance: 132.1
click at [560, 332] on div "Bowl of Ice Cream 5.5 Have a chat with one of our team for [DATE] flavours" at bounding box center [577, 314] width 305 height 80
click at [560, 325] on p "Have a chat with one of our team for [DATE] flavours" at bounding box center [578, 314] width 282 height 21
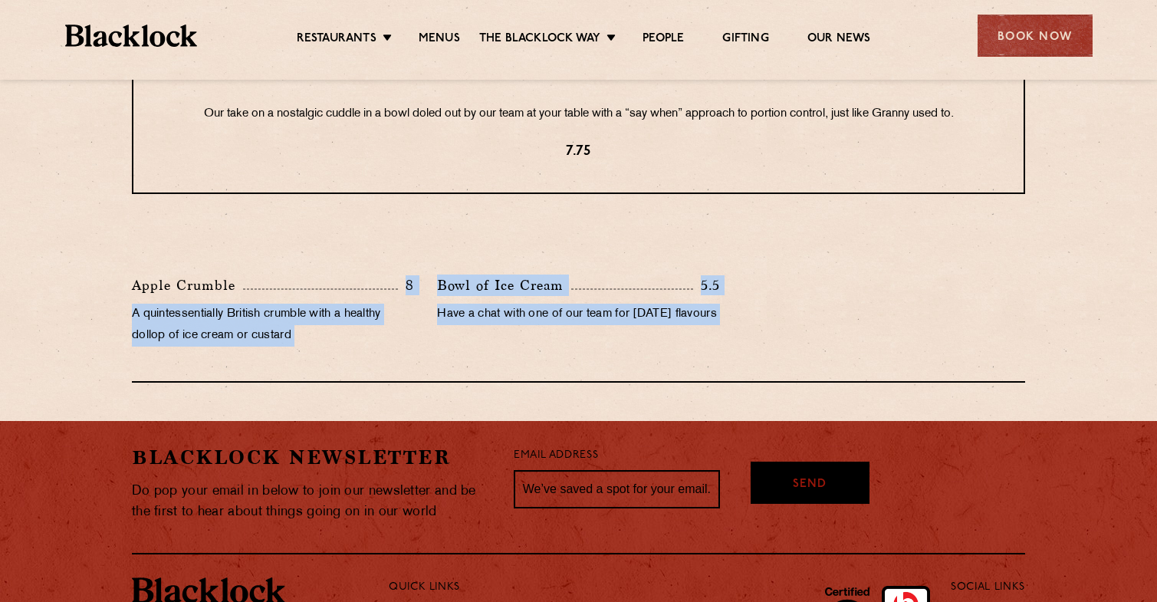
drag, startPoint x: 560, startPoint y: 331, endPoint x: 247, endPoint y: 272, distance: 319.0
click at [247, 272] on div "Apple Crumble 8 A quintessentially British crumble with a healthy dollop of ice…" at bounding box center [578, 300] width 893 height 166
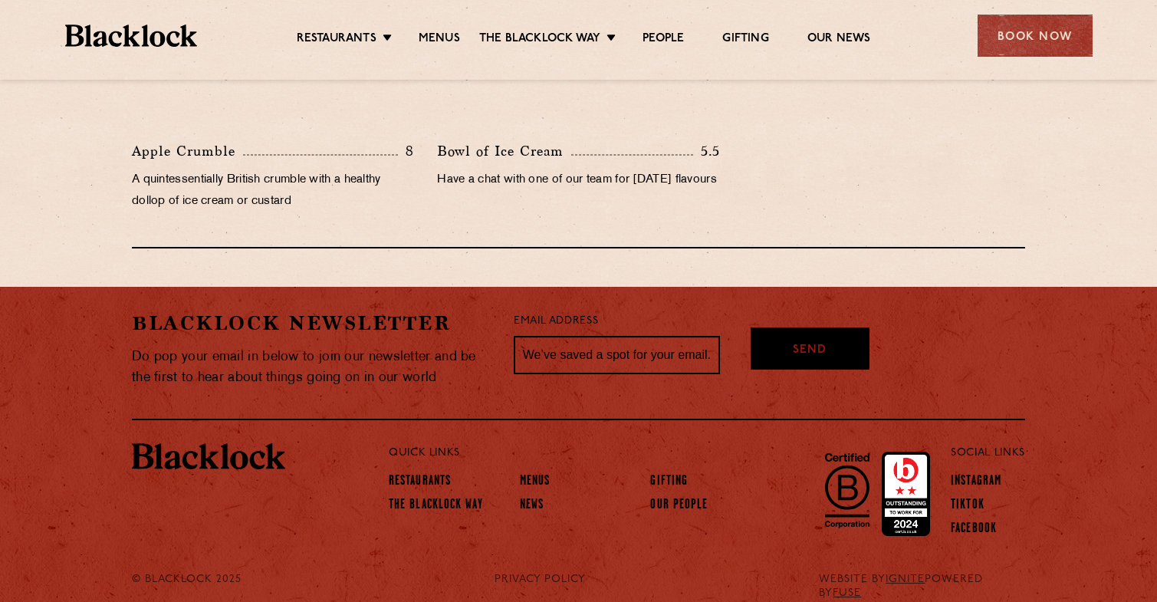
scroll to position [898, 0]
